Goal: Transaction & Acquisition: Purchase product/service

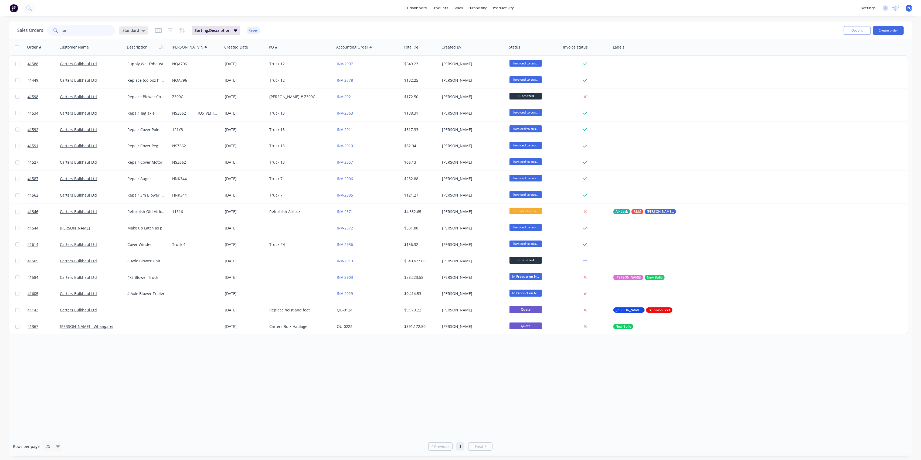
type input "c"
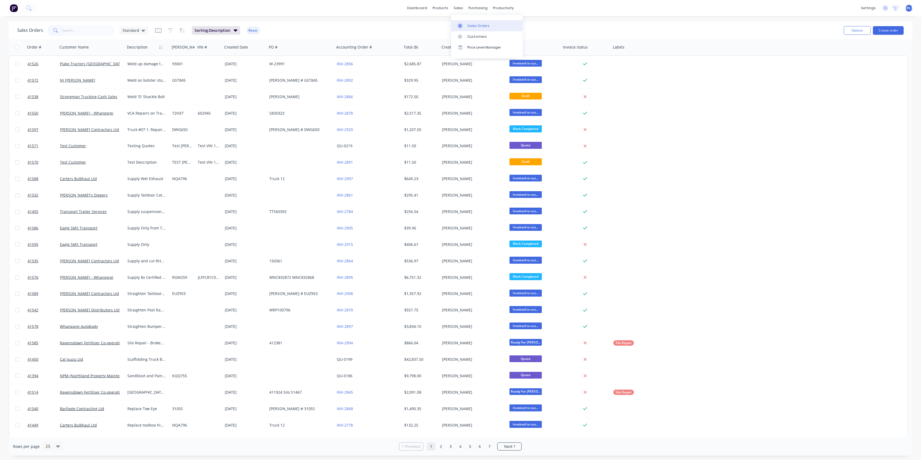
click at [470, 26] on div "Sales Orders" at bounding box center [478, 25] width 22 height 5
click at [483, 26] on div "Purchase Orders" at bounding box center [495, 25] width 29 height 5
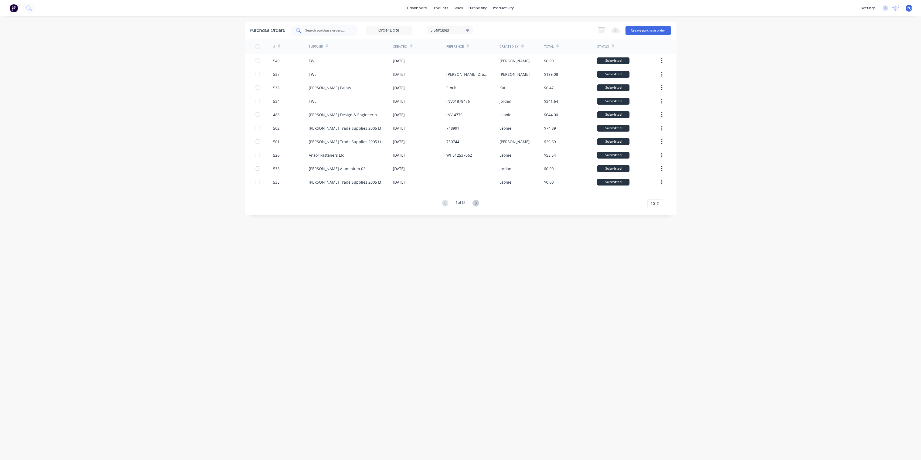
click at [330, 30] on input "text" at bounding box center [327, 30] width 45 height 5
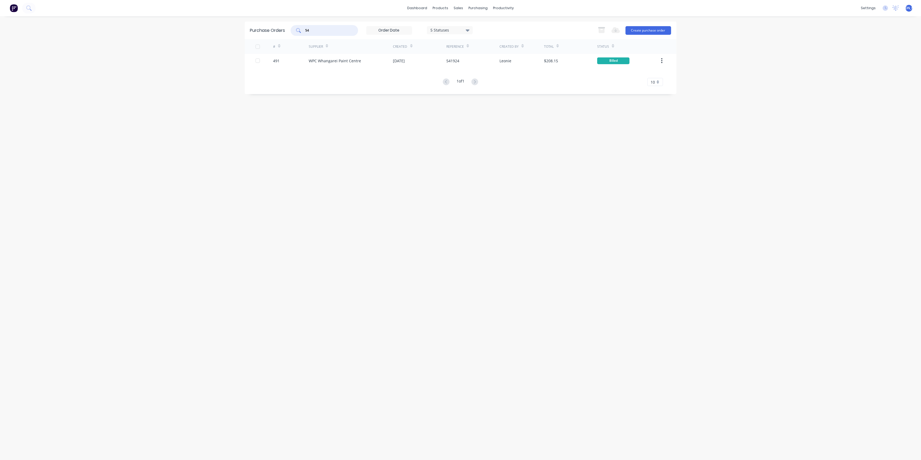
type input "5"
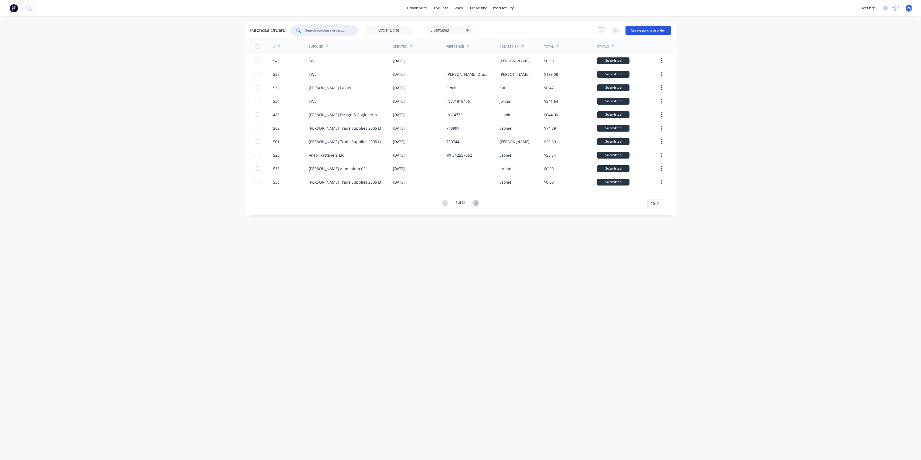
click at [641, 31] on button "Create purchase order" at bounding box center [648, 30] width 46 height 9
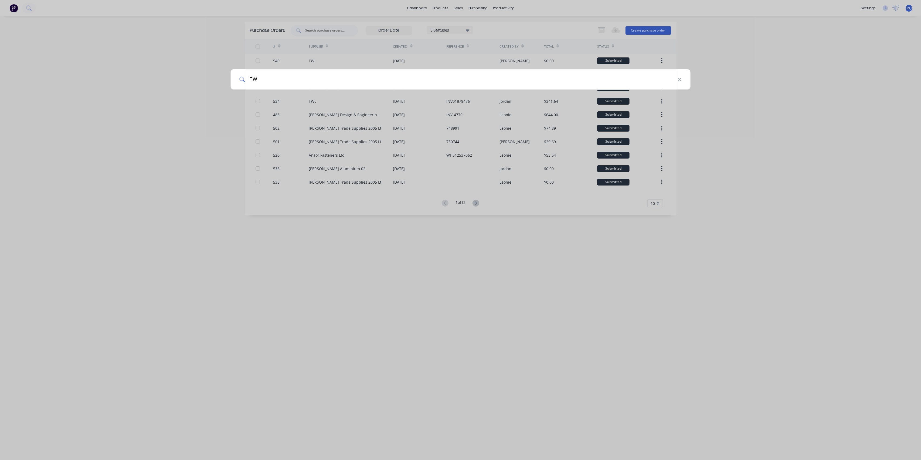
type input "TWL"
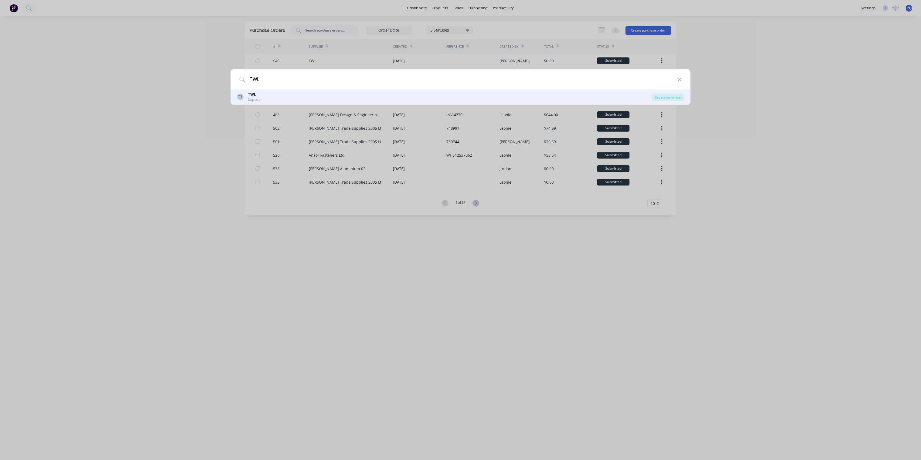
click at [260, 98] on div "Supplier" at bounding box center [255, 99] width 14 height 5
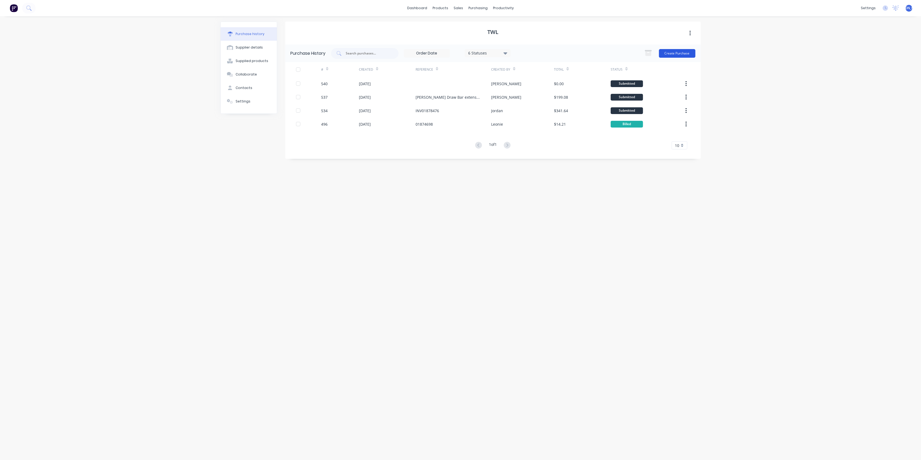
click at [679, 56] on button "Create Purchase" at bounding box center [677, 53] width 36 height 9
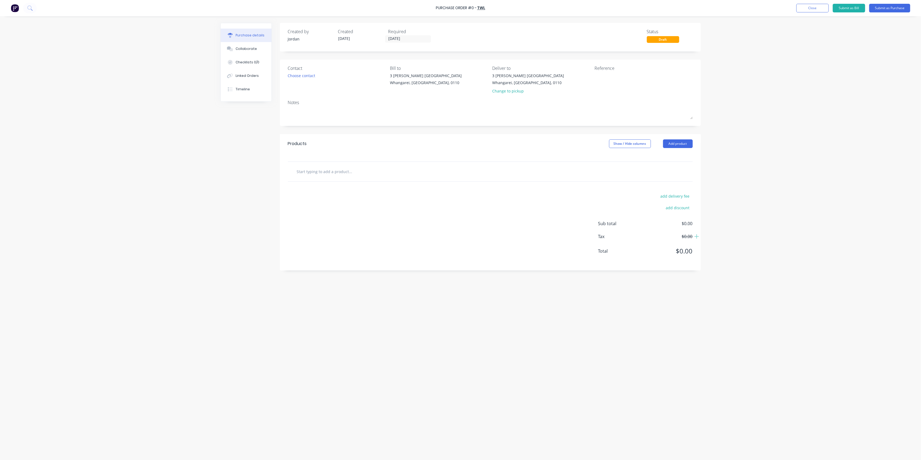
click at [322, 171] on input "text" at bounding box center [350, 171] width 108 height 11
type input "Reyco 21b Rear hanger"
click at [385, 195] on button "Add Reyco 21b Rear hanger to order" at bounding box center [380, 191] width 162 height 17
click at [323, 181] on icon at bounding box center [325, 180] width 5 height 5
type input "2"
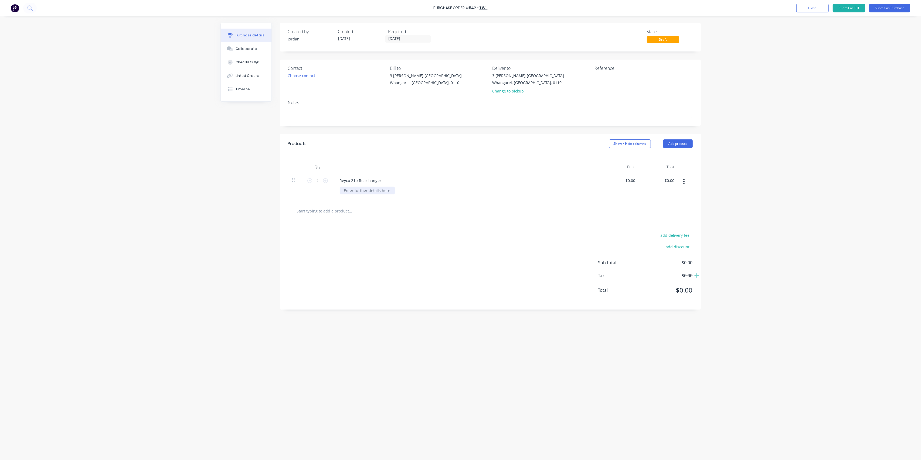
drag, startPoint x: 371, startPoint y: 190, endPoint x: 375, endPoint y: 188, distance: 4.6
click at [372, 189] on div at bounding box center [367, 191] width 55 height 8
click at [445, 225] on div "add delivery fee add discount Sub total $0.00 Tax $0.00 Total $0.00" at bounding box center [490, 265] width 421 height 89
click at [632, 182] on input "0.00" at bounding box center [631, 181] width 10 height 8
type input "0"
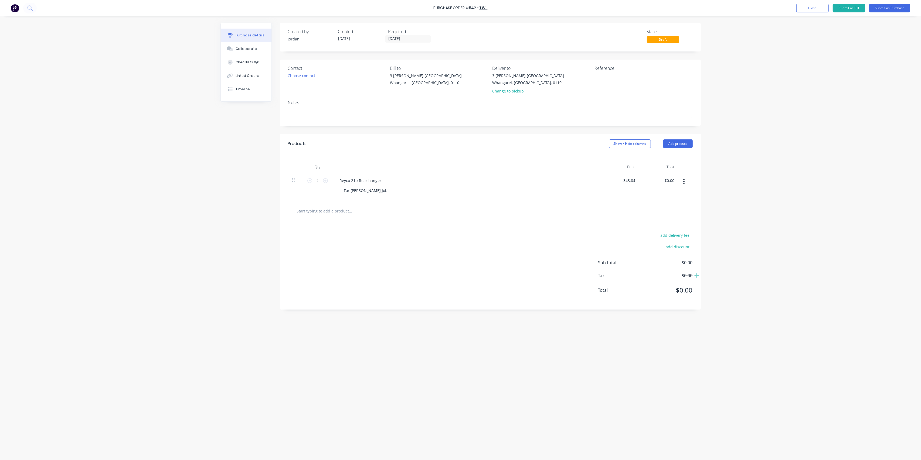
type input "$343.84"
type input "$687.68"
click at [523, 246] on div "add delivery fee add discount Sub total $0.00 Tax $0.00 Total $0.00" at bounding box center [490, 265] width 421 height 89
click at [886, 8] on button "Submit as Purchase" at bounding box center [889, 8] width 41 height 9
